Goal: Task Accomplishment & Management: Use online tool/utility

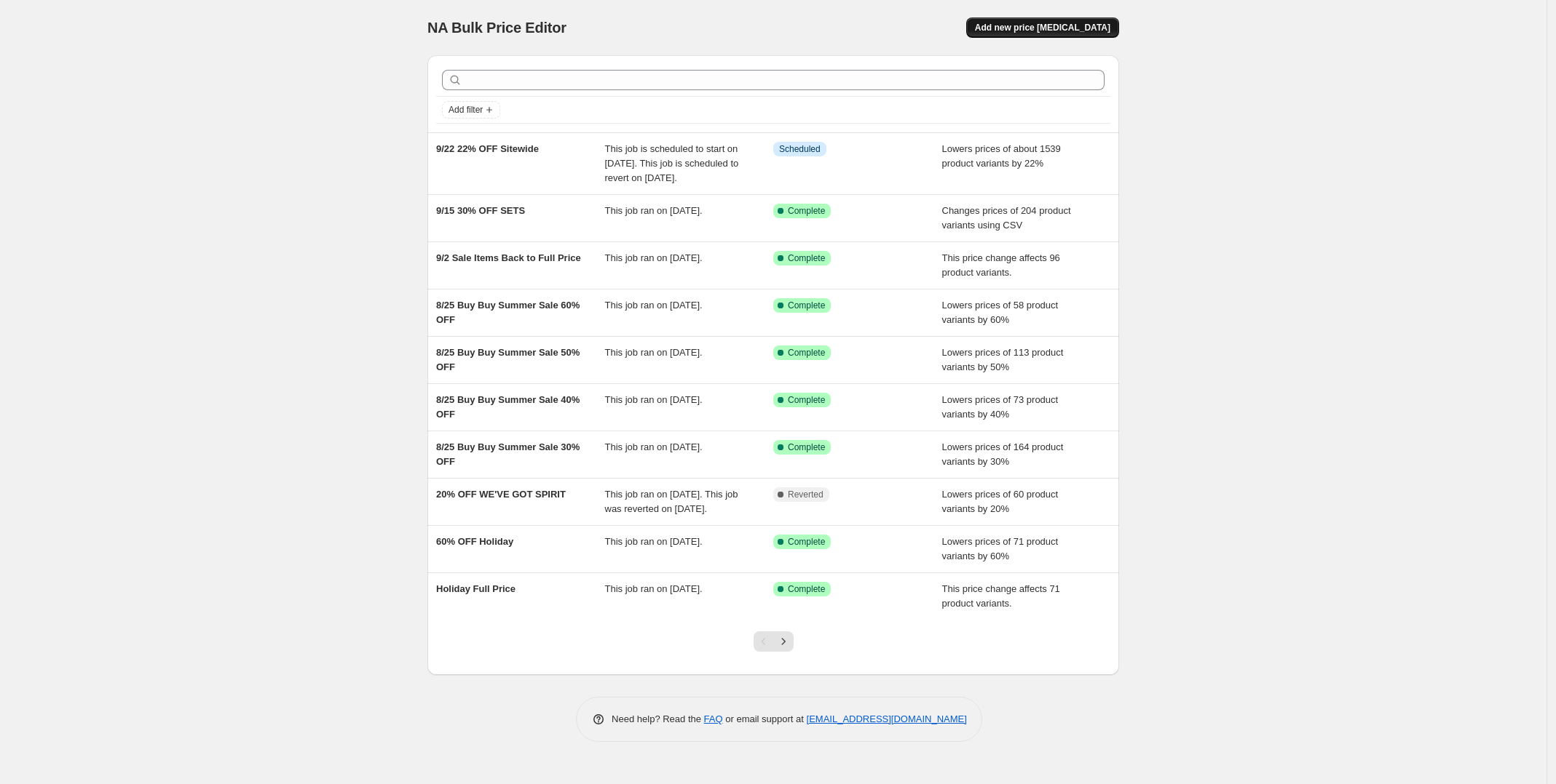
click at [1106, 29] on span "Add new price [MEDICAL_DATA]" at bounding box center [1042, 27] width 135 height 11
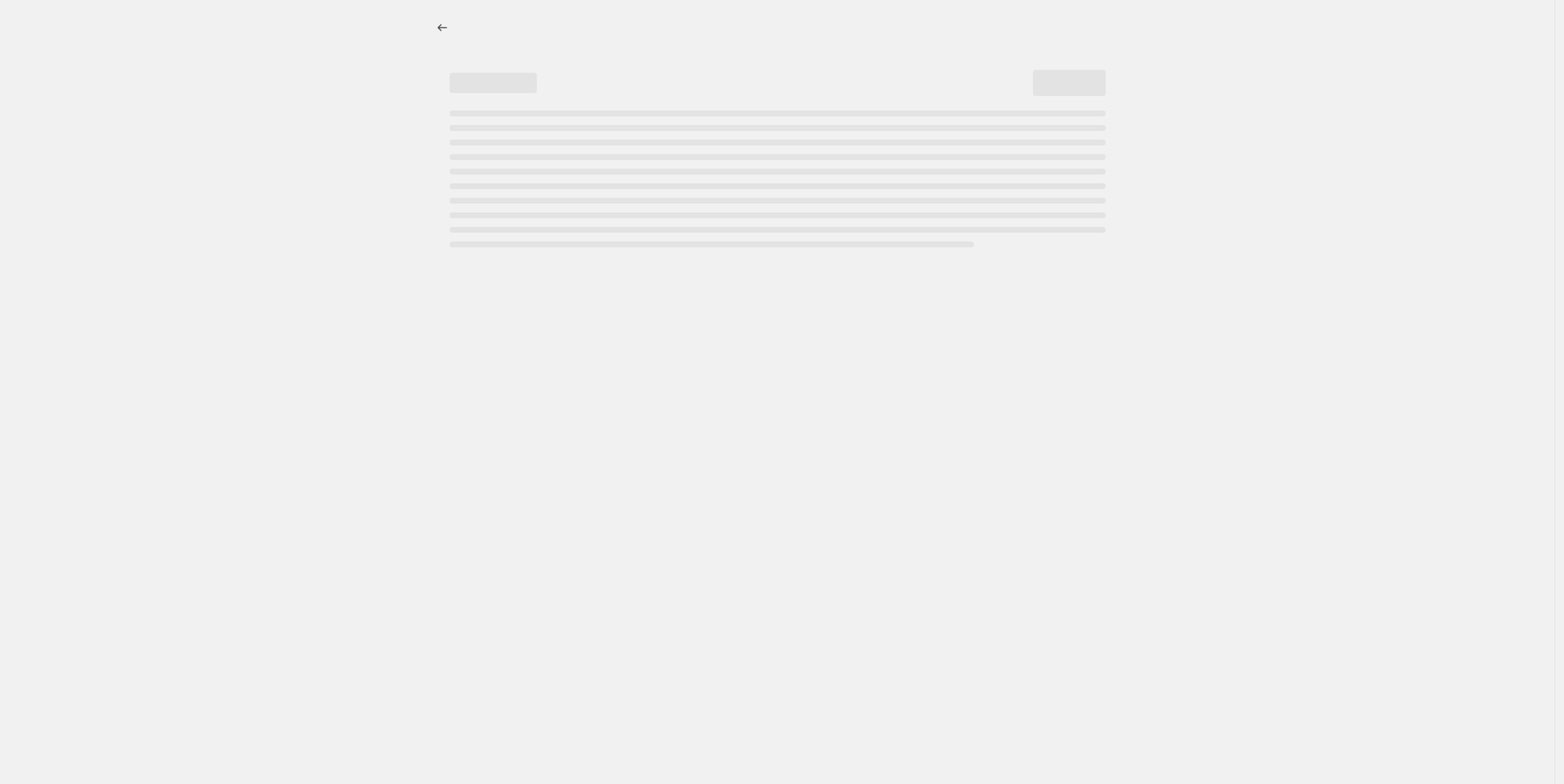
select select "percentage"
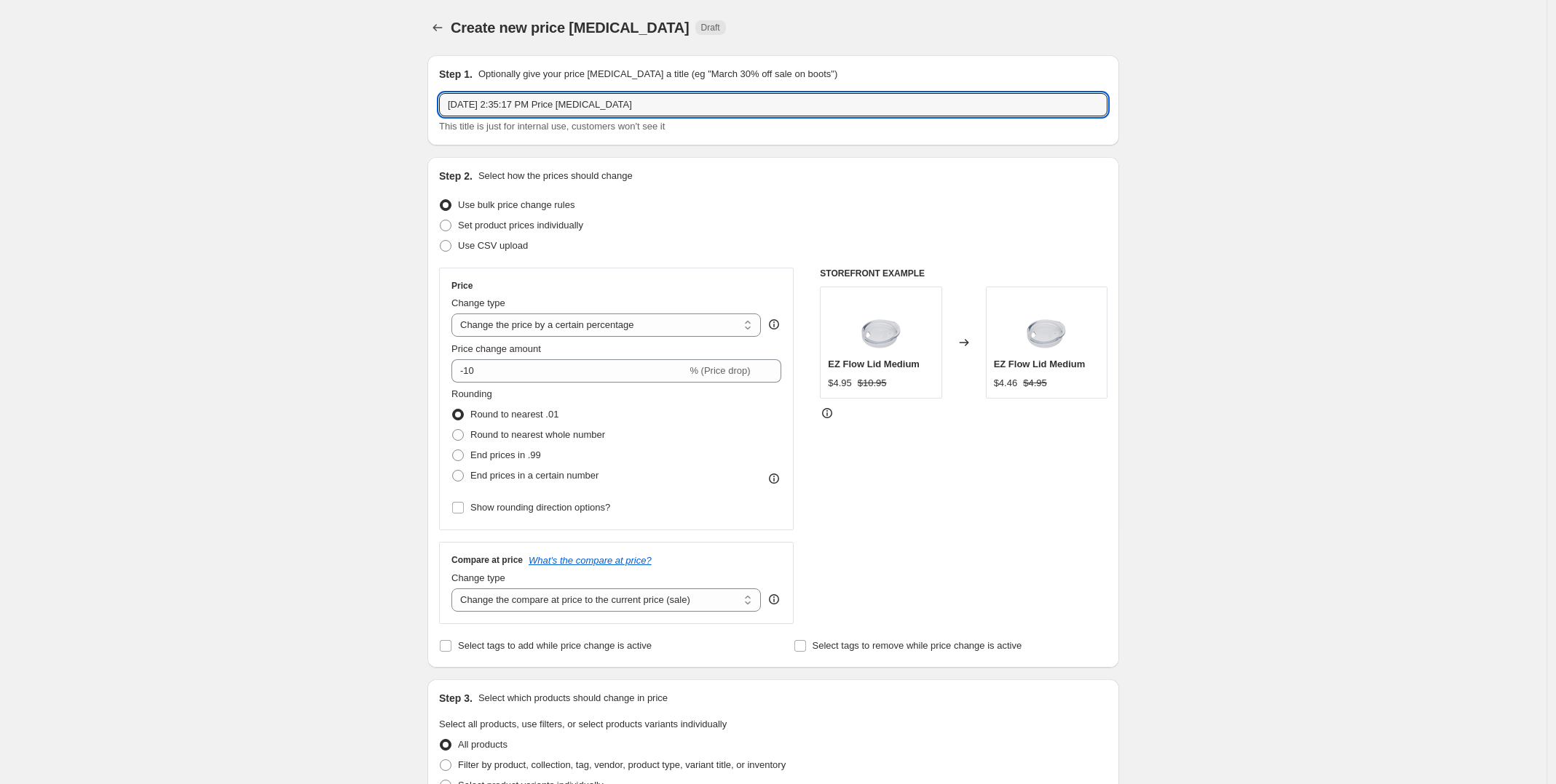
drag, startPoint x: 660, startPoint y: 105, endPoint x: 426, endPoint y: 94, distance: 234.3
click at [426, 94] on div "Step 1. Optionally give your price [MEDICAL_DATA] a title (eg "March 30% off sa…" at bounding box center [768, 704] width 703 height 1322
type input "9/26-9/28 MUG SALE - 20% OFF FULL PRICE MEGA MUGS"
click at [446, 247] on span at bounding box center [445, 246] width 11 height 11
click at [440, 241] on input "Use CSV upload" at bounding box center [439, 240] width 1 height 1
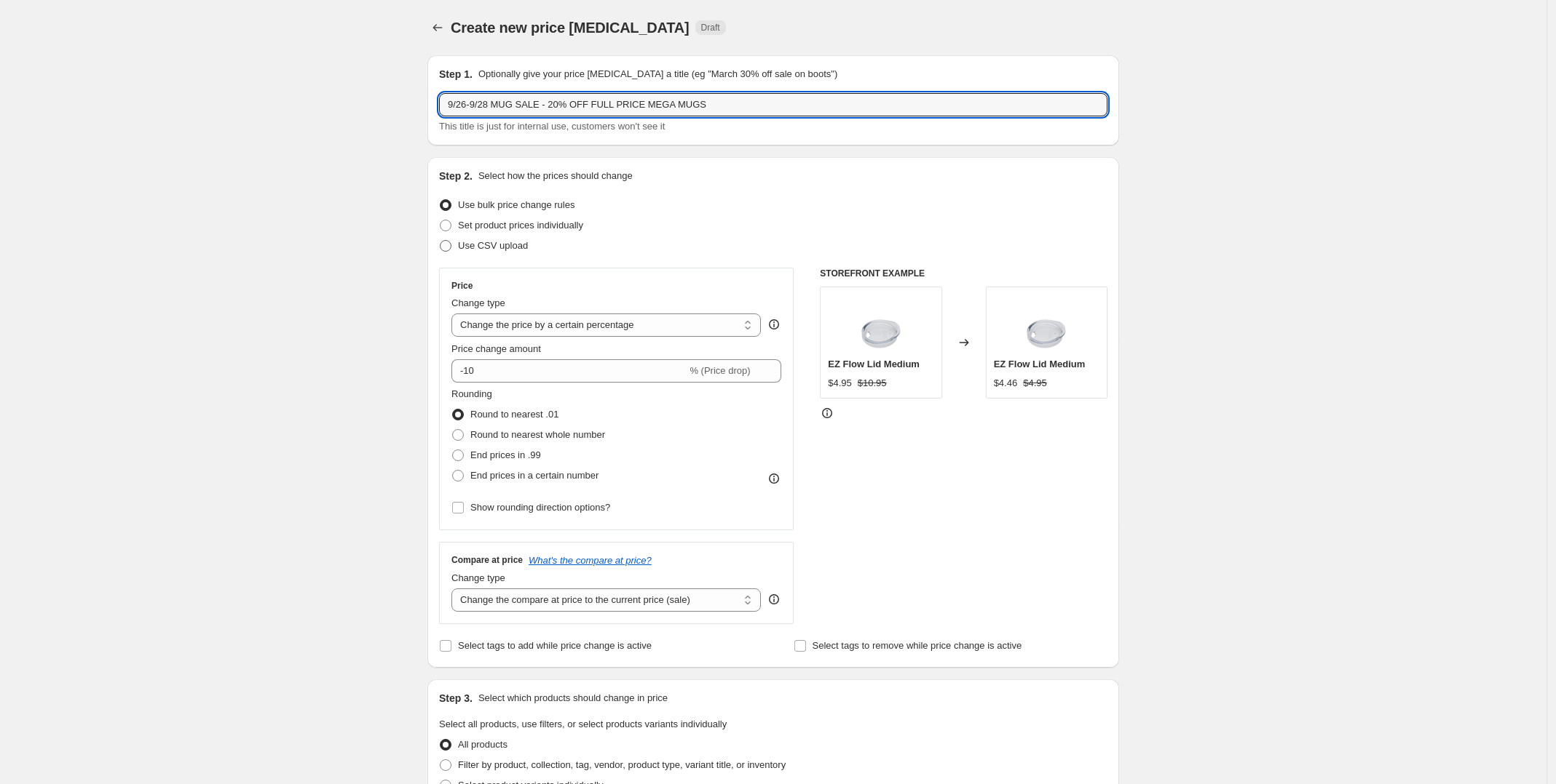
radio input "true"
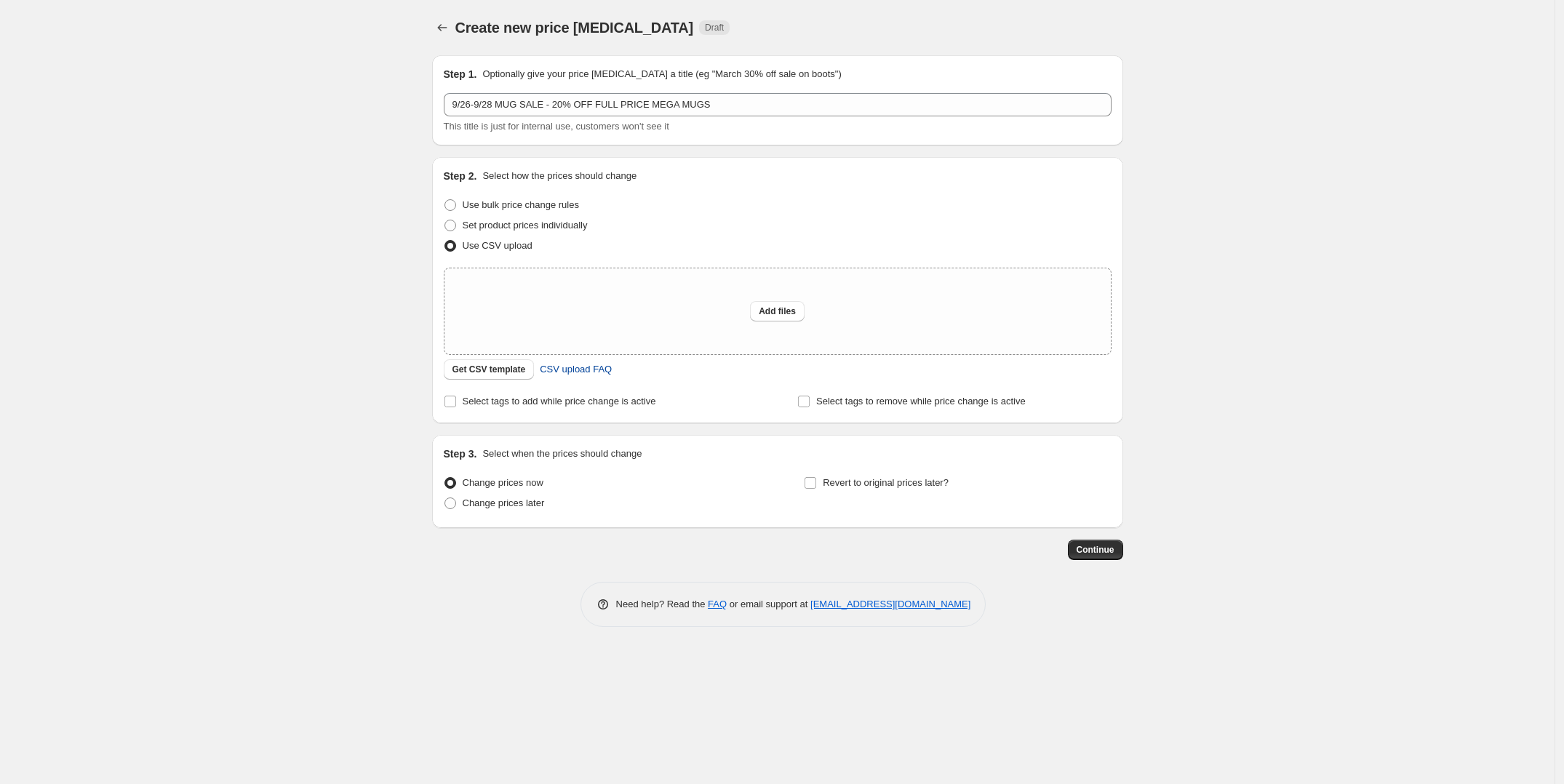
click at [580, 373] on span "CSV upload FAQ" at bounding box center [575, 370] width 72 height 15
click at [794, 305] on span "Add files" at bounding box center [778, 311] width 37 height 11
type input "C:\fakepath\Full Price Mega Mugs 20% off.csv"
click at [761, 309] on span "Add files" at bounding box center [778, 311] width 37 height 11
type input "C:\fakepath\Full Price Mega Mugs 20% off.csv"
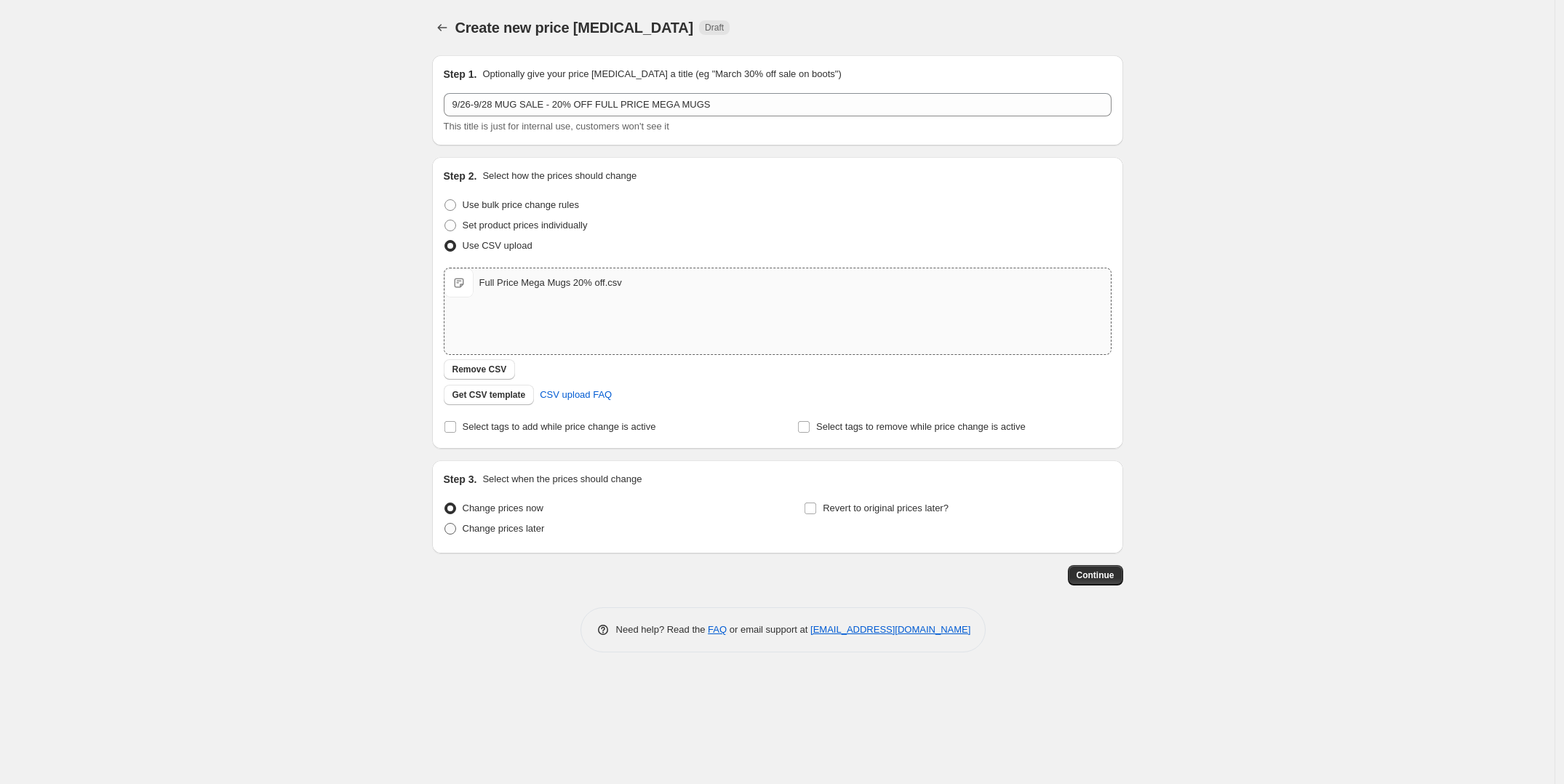
click at [449, 528] on span at bounding box center [450, 529] width 11 height 11
click at [446, 524] on input "Change prices later" at bounding box center [445, 523] width 1 height 1
radio input "true"
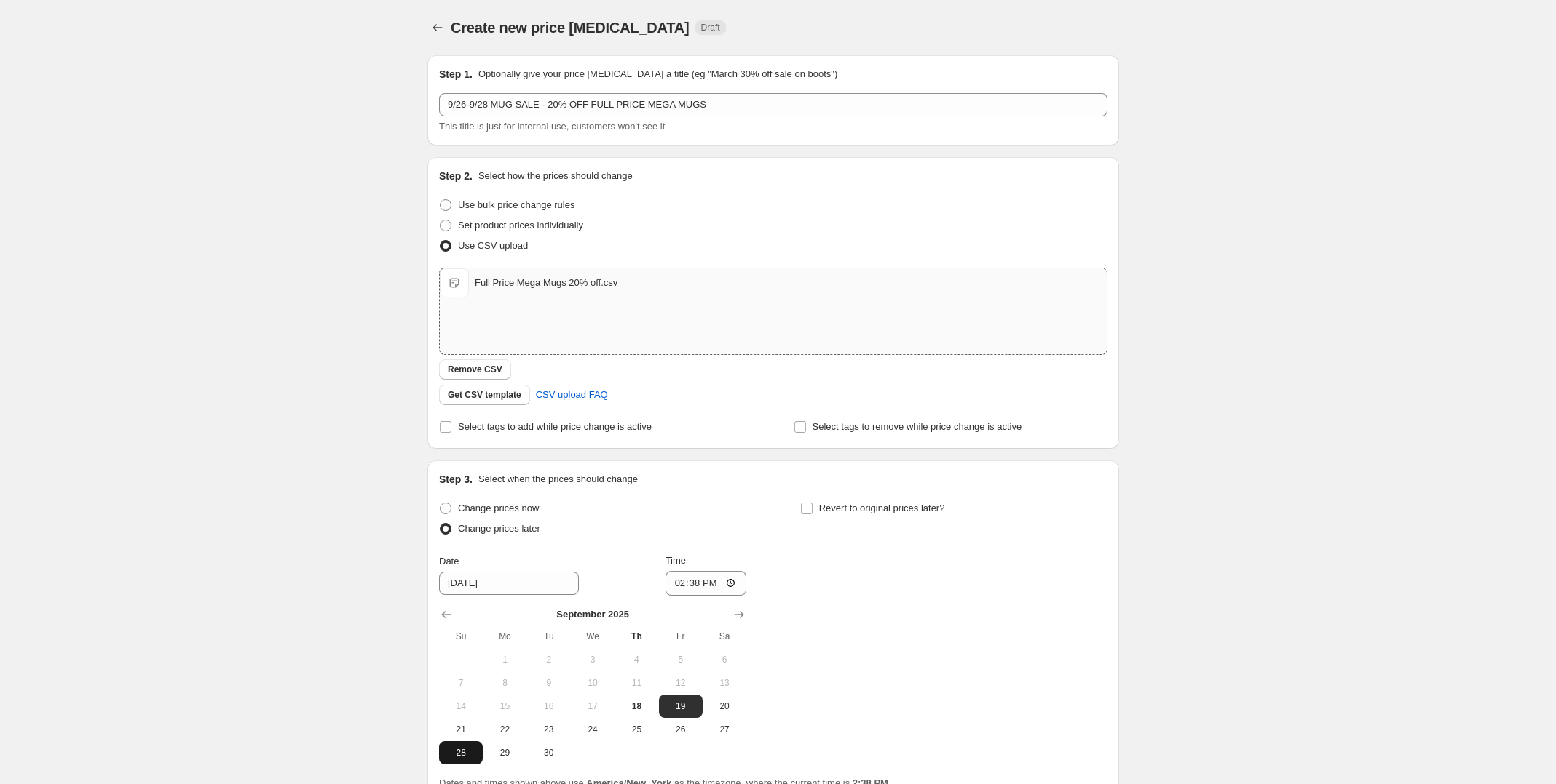
click at [473, 750] on span "28" at bounding box center [461, 753] width 32 height 11
type input "[DATE]"
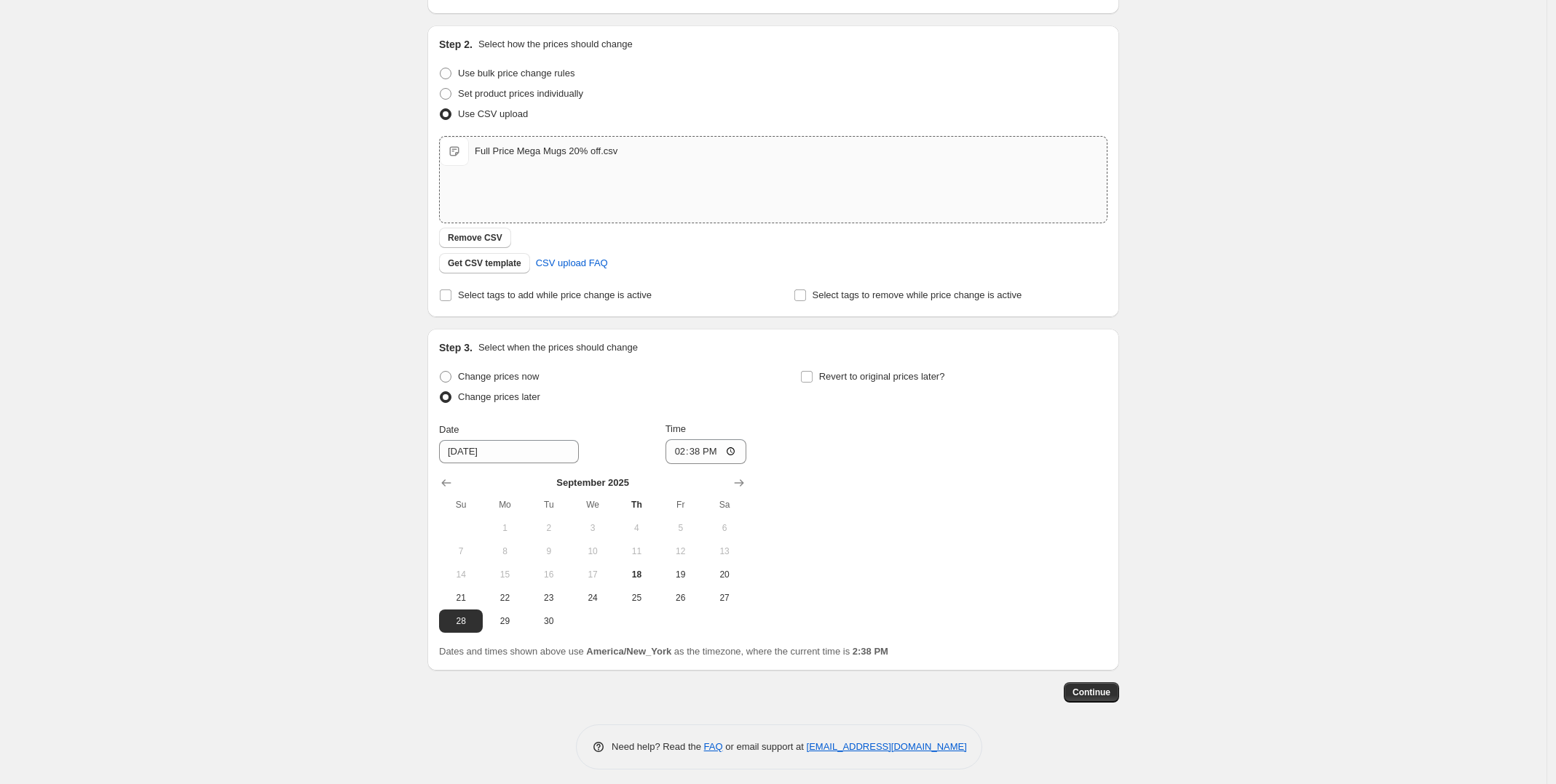
scroll to position [139, 0]
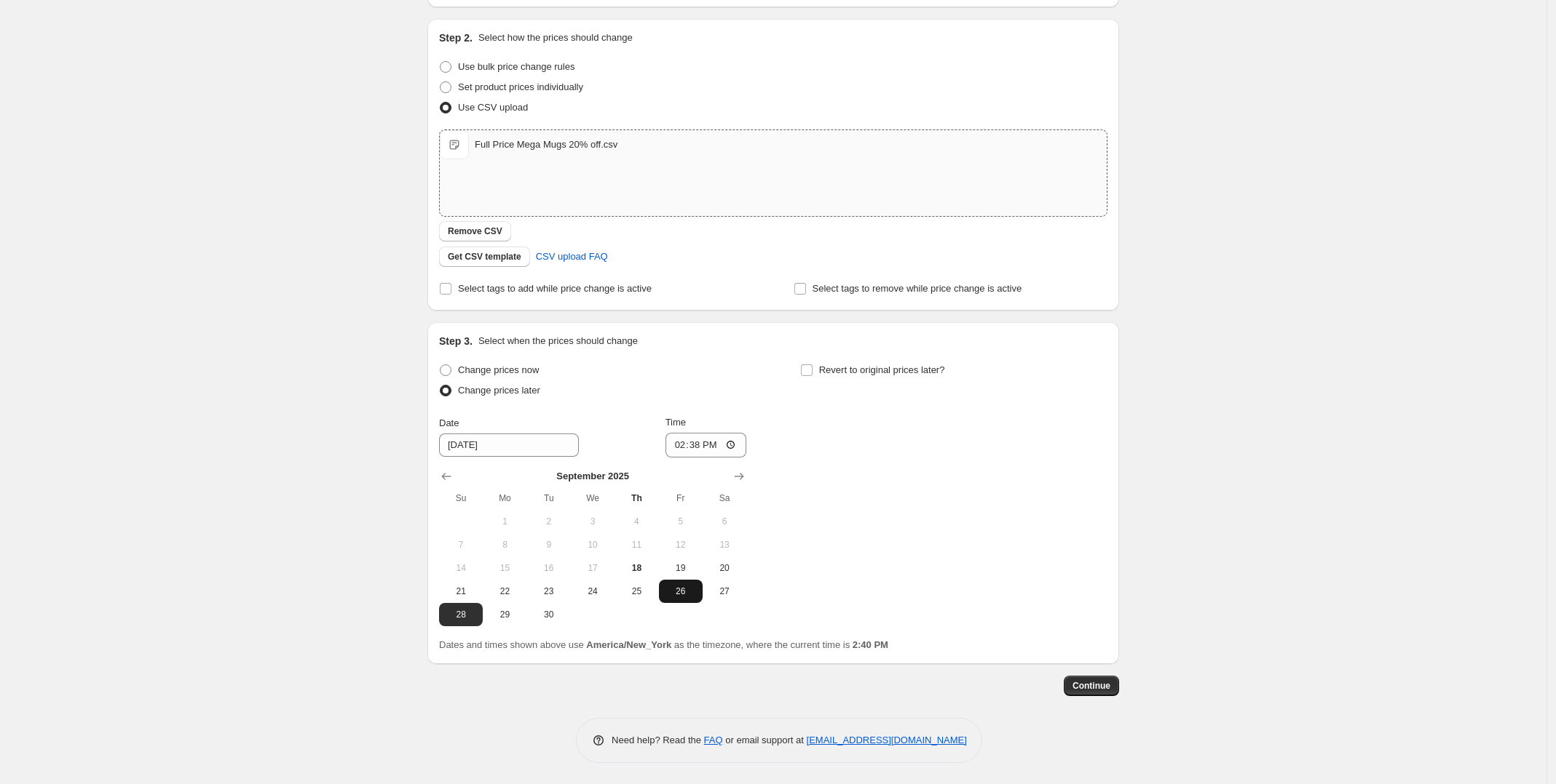
click at [667, 588] on button "26" at bounding box center [680, 591] width 44 height 23
type input "[DATE]"
click at [733, 443] on input "14:38" at bounding box center [705, 445] width 81 height 25
type input "00:00"
click at [860, 474] on div "Change prices now Change prices later Date [DATE] Time 00:00 [DATE] Su Mo Tu We…" at bounding box center [772, 493] width 668 height 266
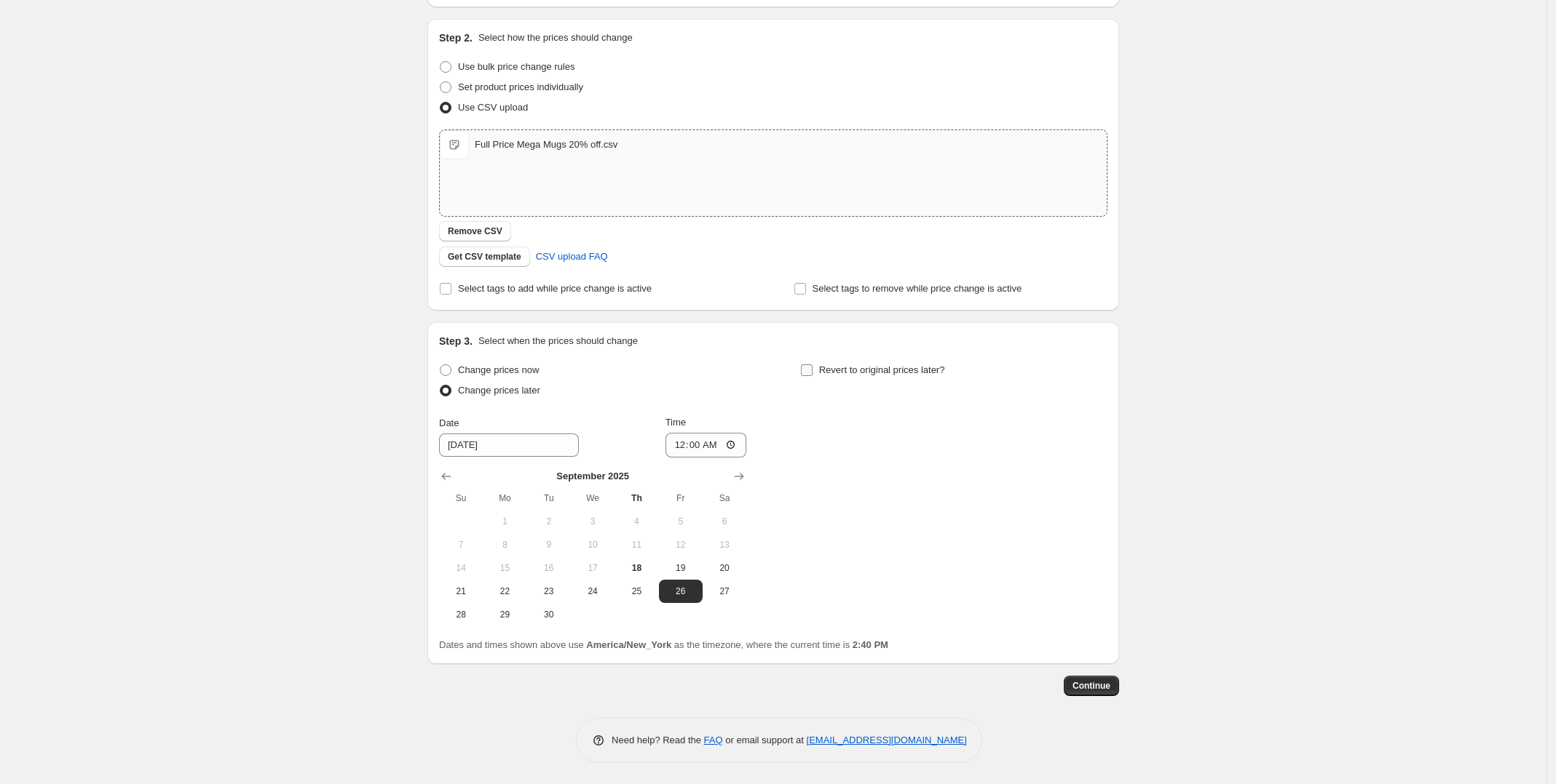
click at [810, 367] on input "Revert to original prices later?" at bounding box center [806, 370] width 11 height 11
checkbox input "true"
click at [834, 620] on button "28" at bounding box center [822, 615] width 44 height 23
type input "[DATE]"
click at [1092, 442] on input "14:40" at bounding box center [1066, 445] width 81 height 25
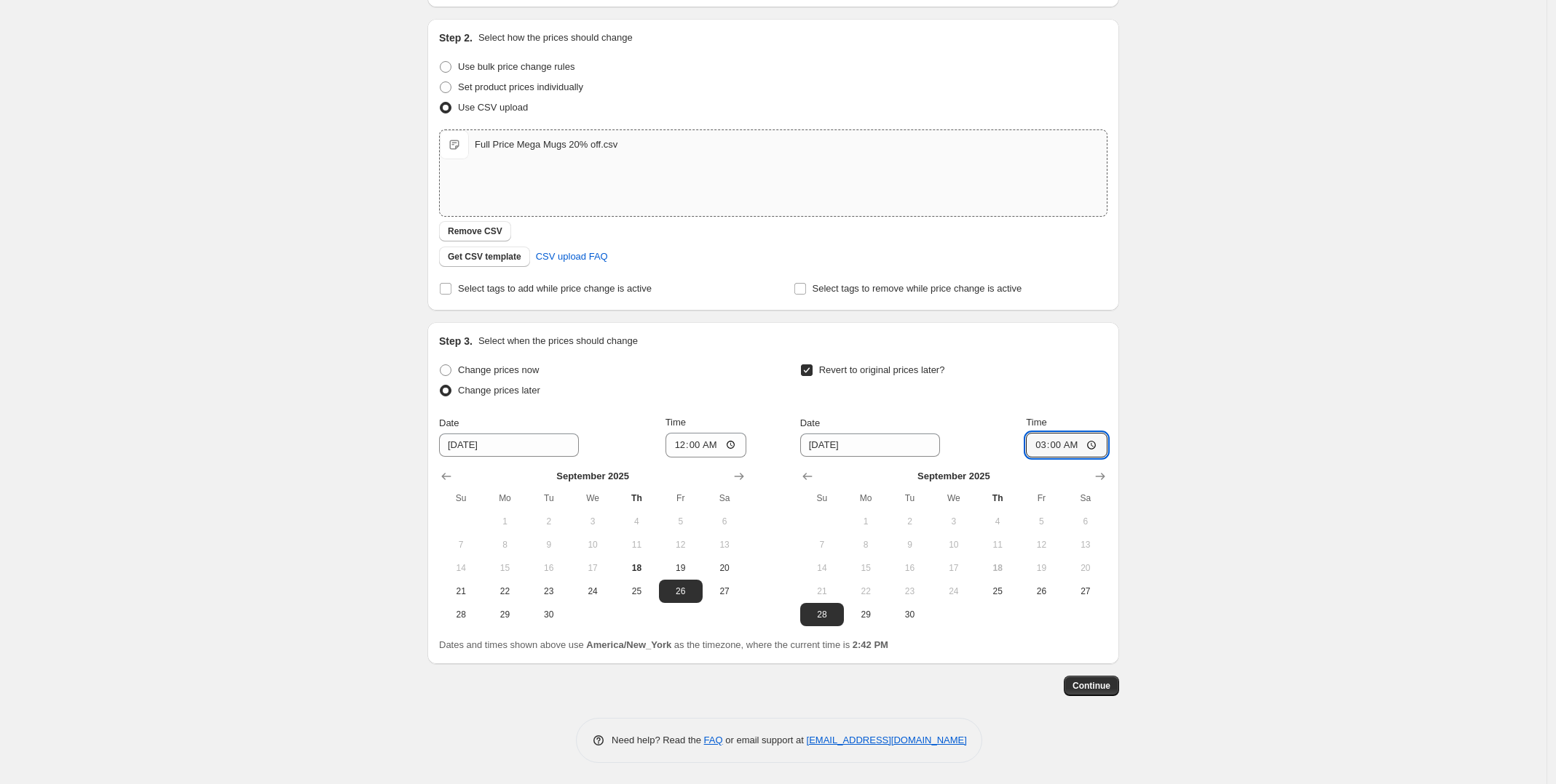
type input "03:00"
click at [1181, 479] on div "Create new price [MEDICAL_DATA]. This page is ready Create new price [MEDICAL_D…" at bounding box center [773, 323] width 1546 height 923
click at [731, 441] on input "00:00" at bounding box center [705, 445] width 81 height 25
type input "16:00"
click at [765, 363] on div "Change prices now Change prices later Date [DATE] Time 16:00 [DATE] Su Mo Tu We…" at bounding box center [772, 493] width 668 height 266
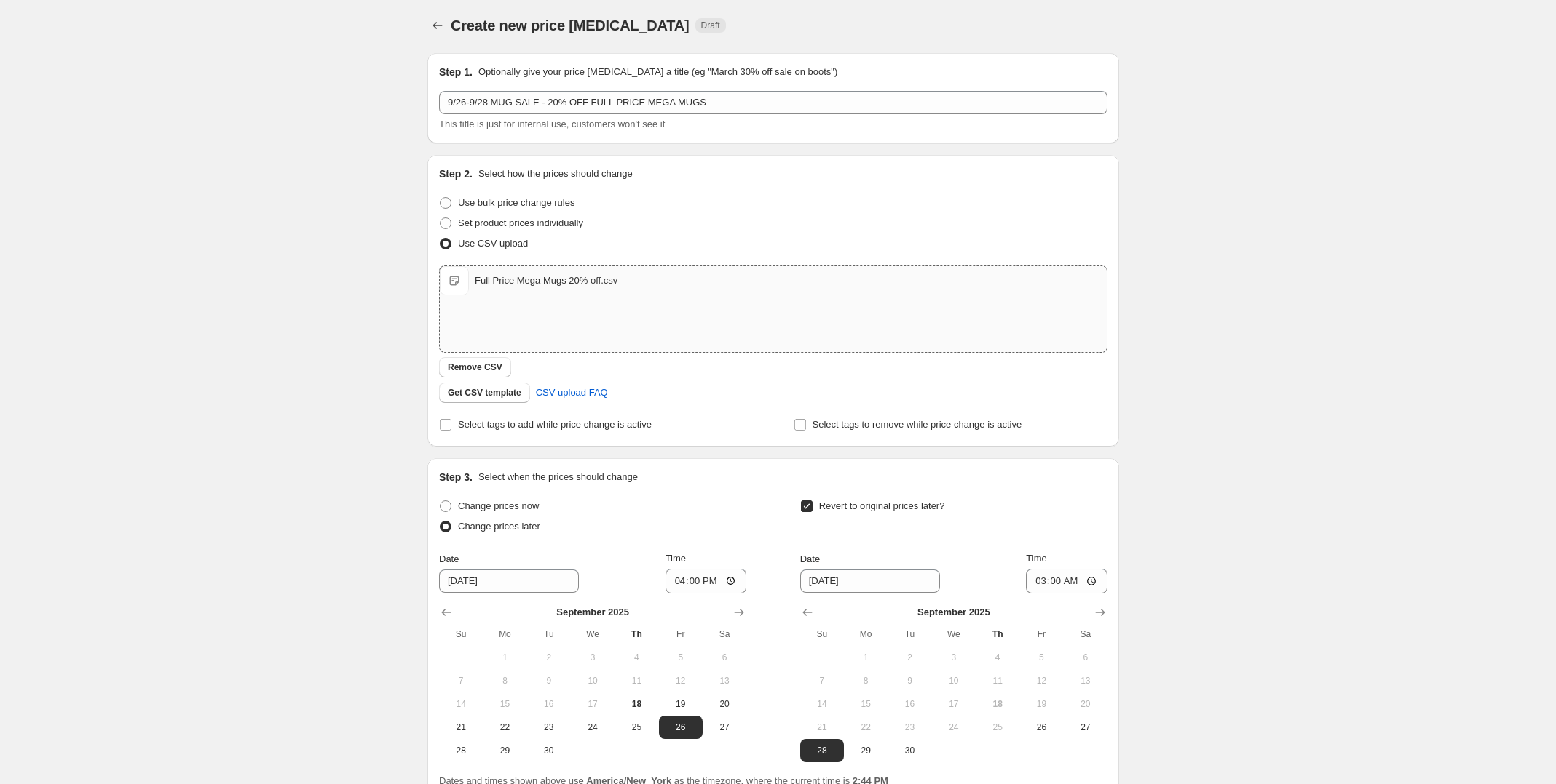
scroll to position [0, 0]
